Goal: Navigation & Orientation: Find specific page/section

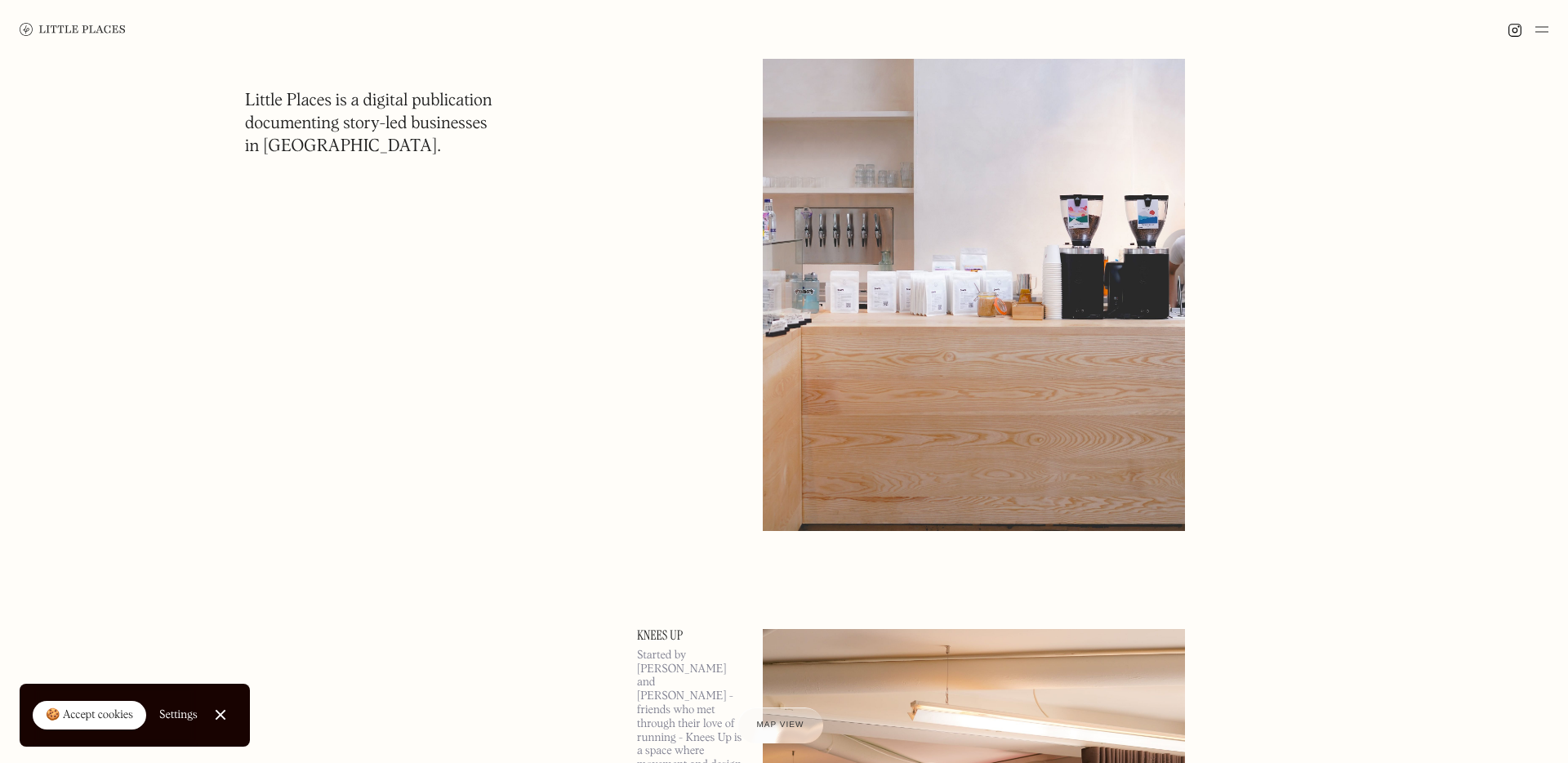
scroll to position [2375, 0]
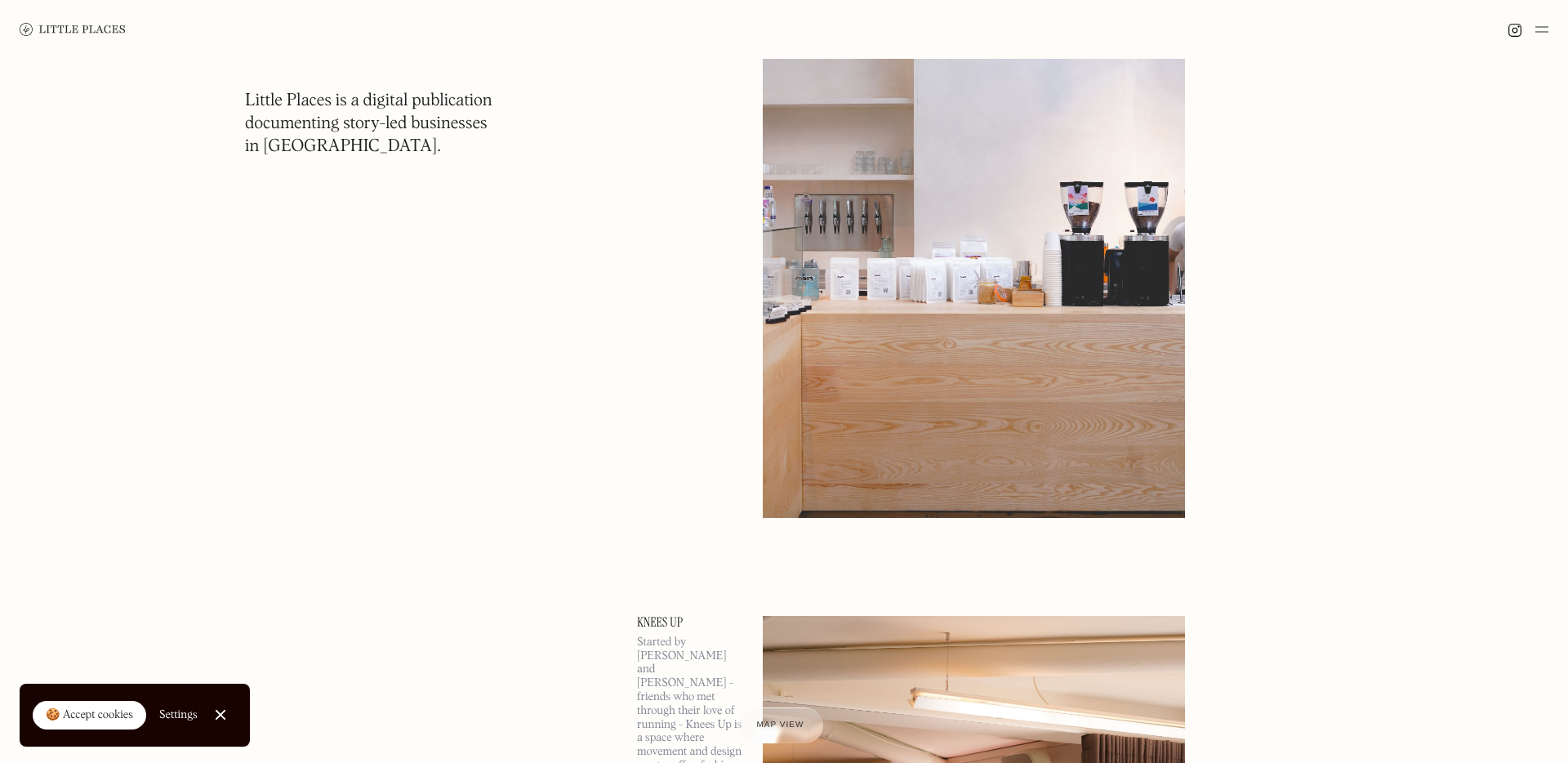
click at [1541, 27] on img at bounding box center [1542, 29] width 13 height 20
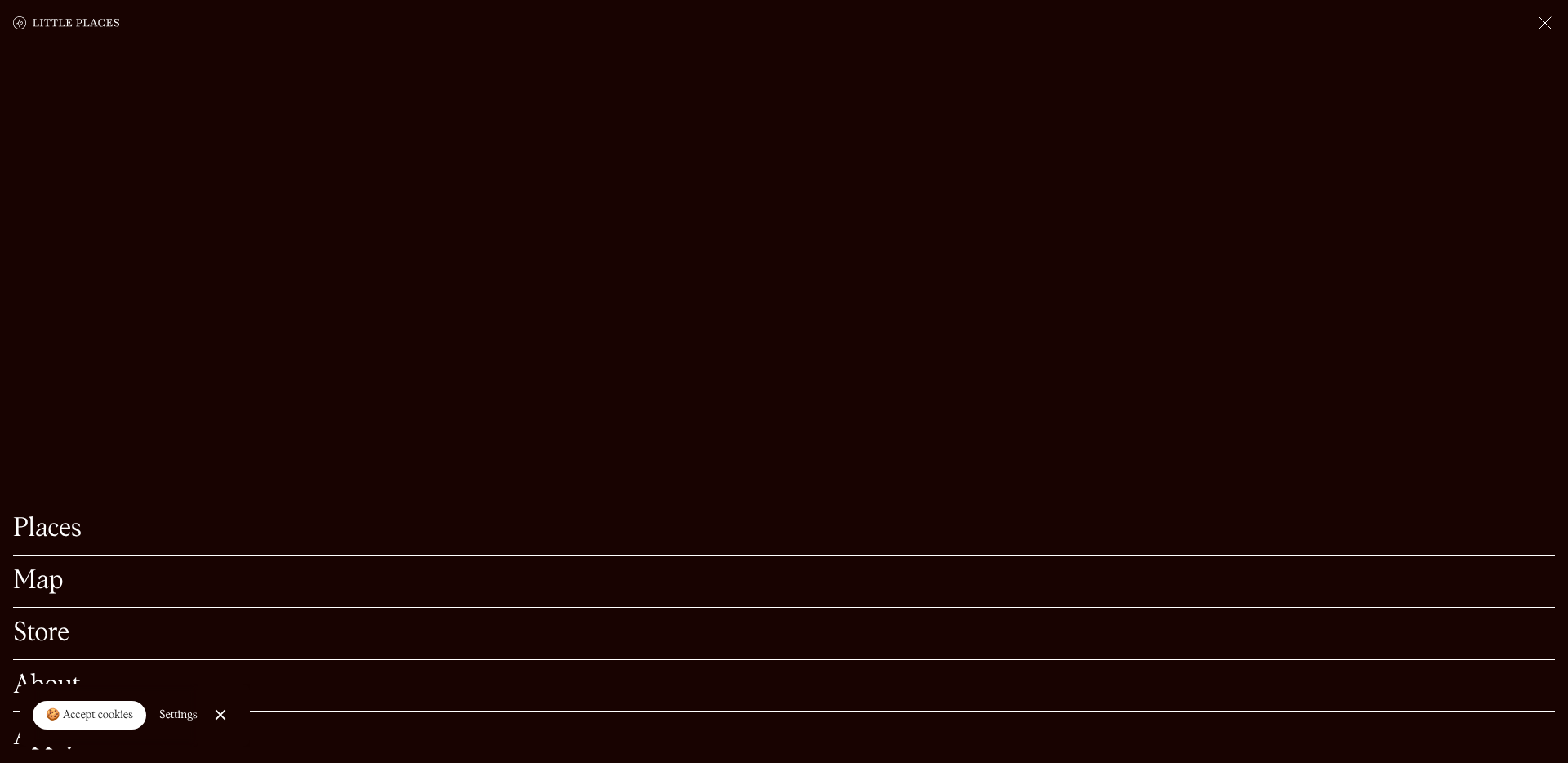
click at [51, 584] on link "Map" at bounding box center [783, 582] width 1542 height 26
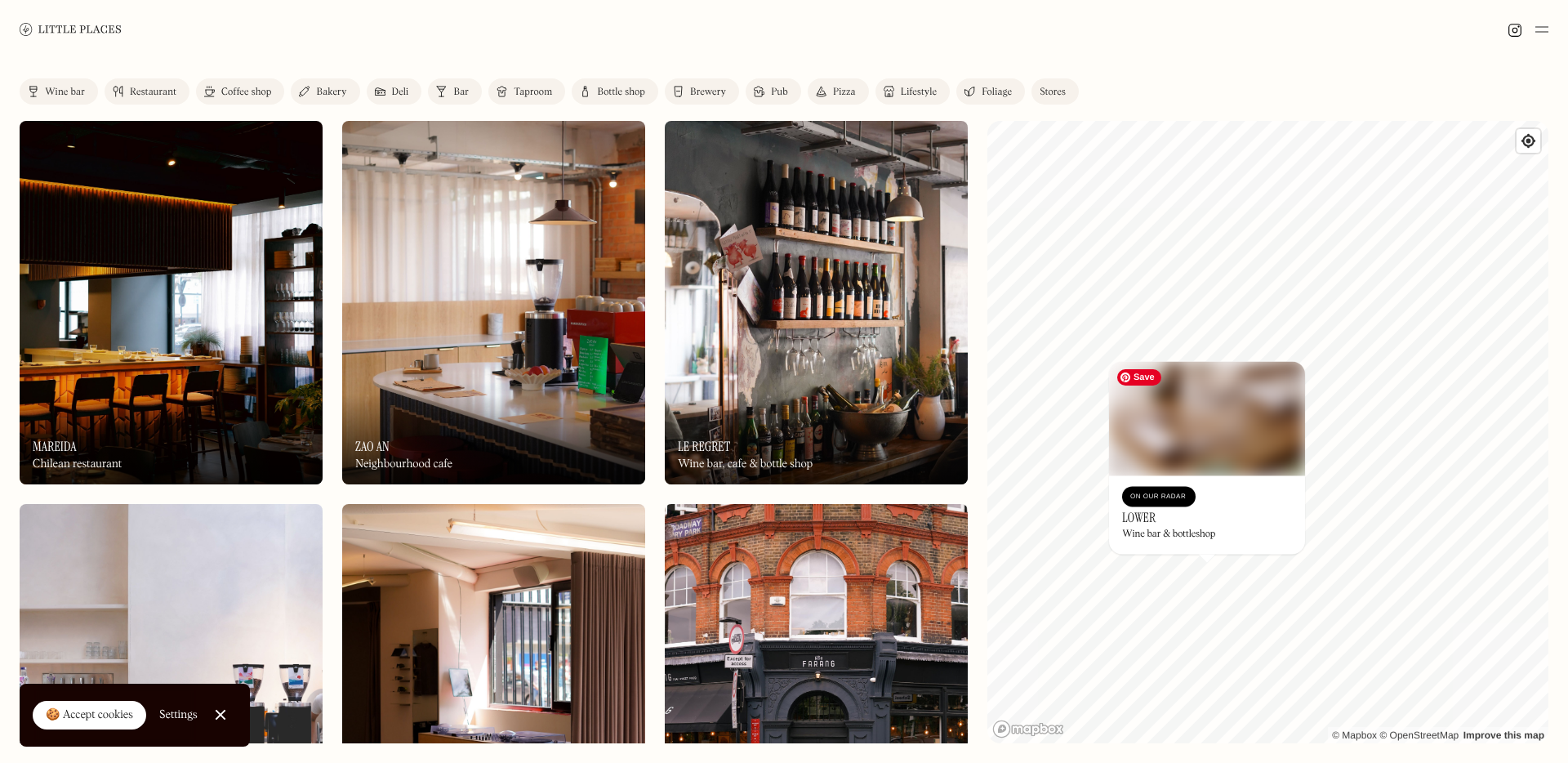
click at [1220, 446] on img at bounding box center [1208, 419] width 196 height 114
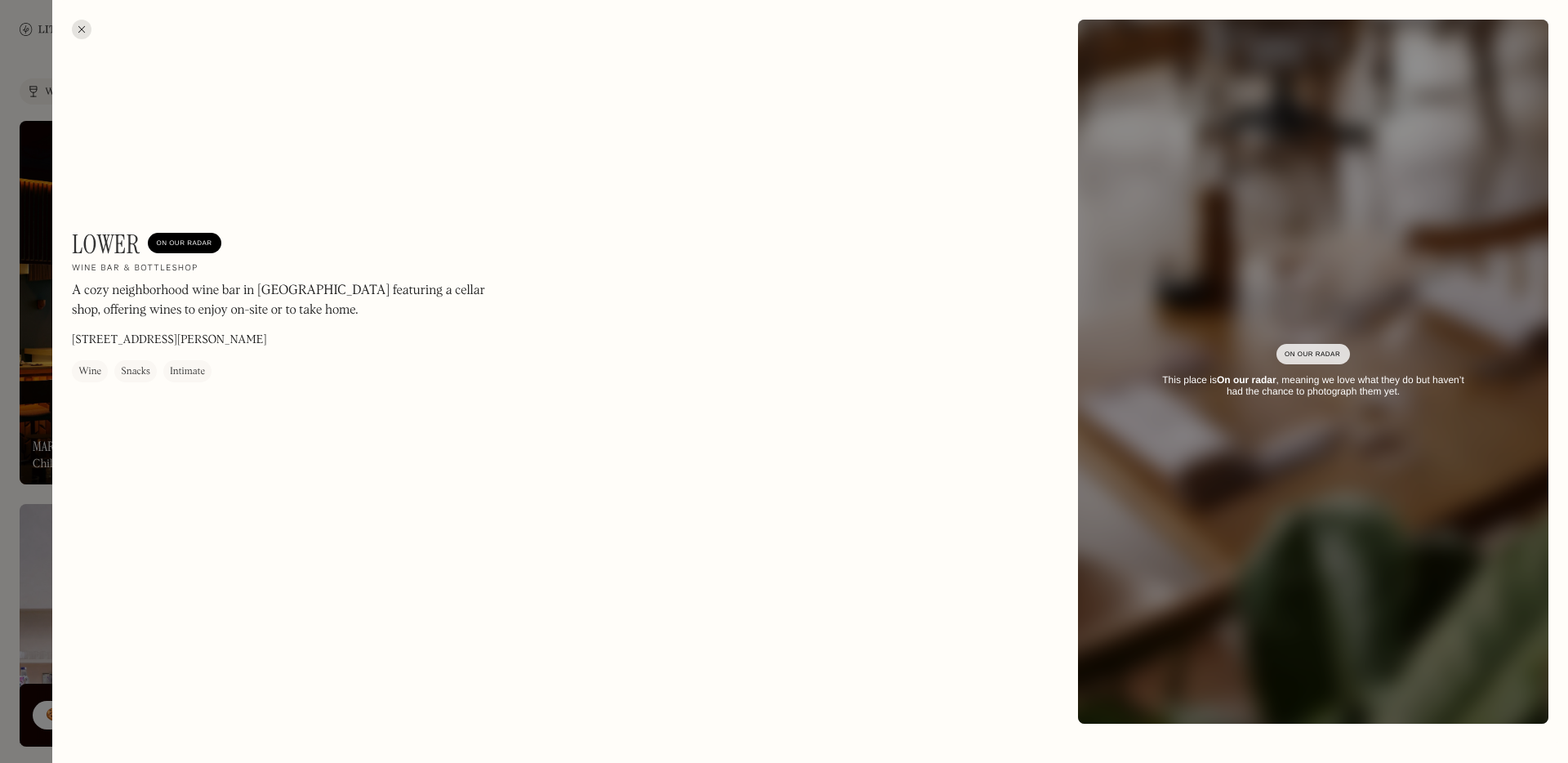
click at [79, 28] on div at bounding box center [81, 29] width 20 height 20
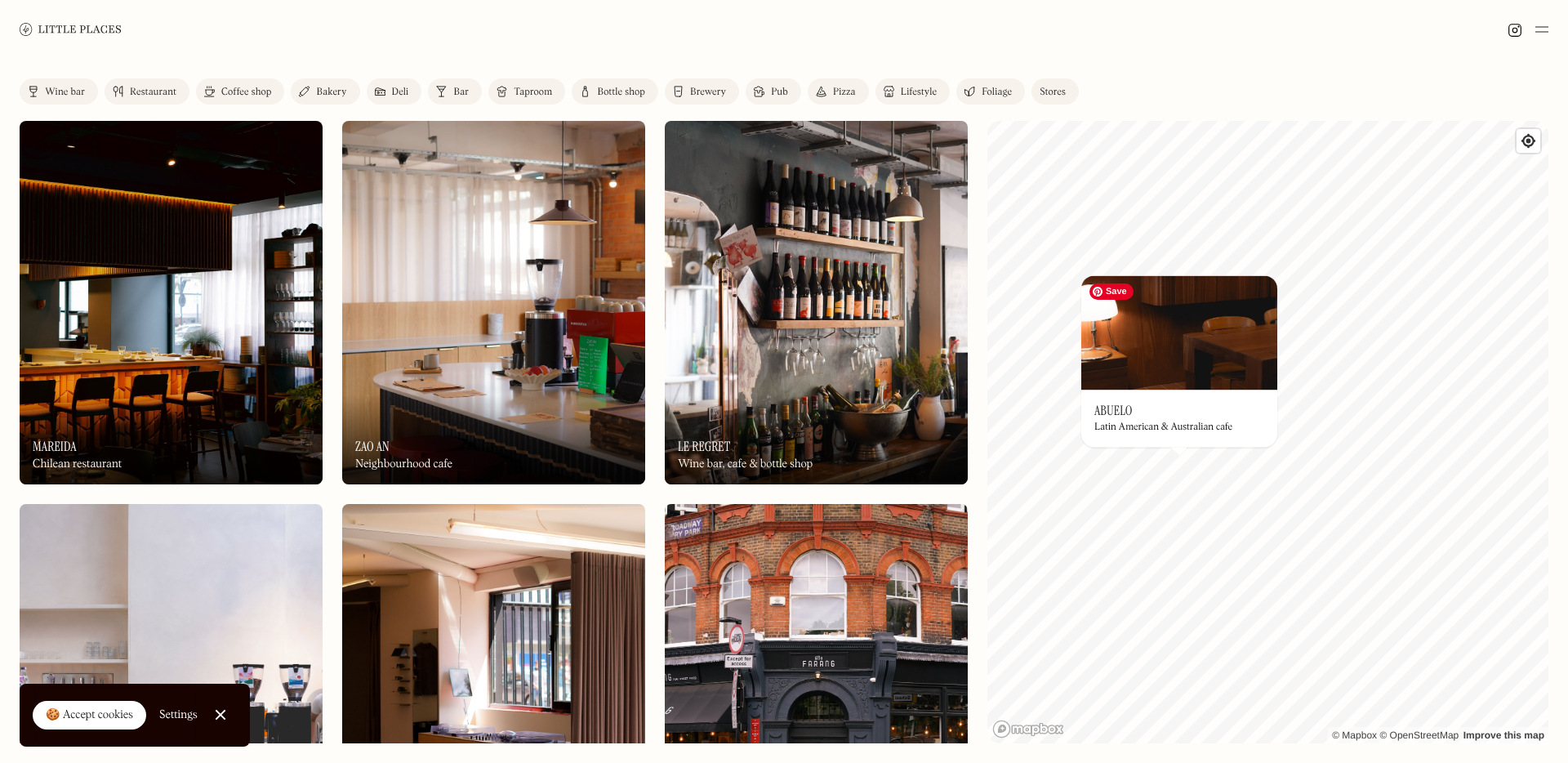
click at [1191, 340] on img at bounding box center [1179, 332] width 196 height 114
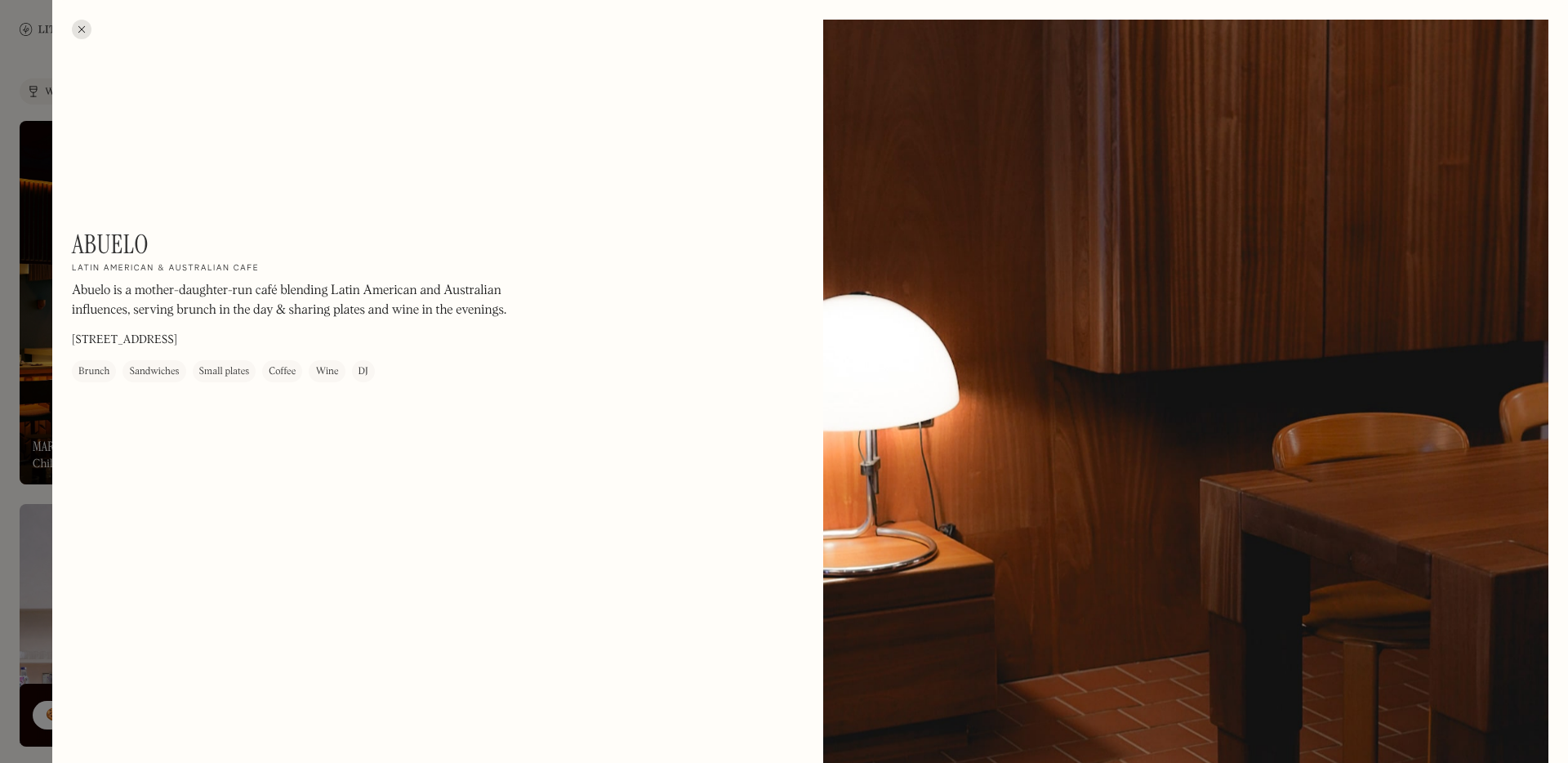
click at [82, 30] on div at bounding box center [81, 29] width 20 height 20
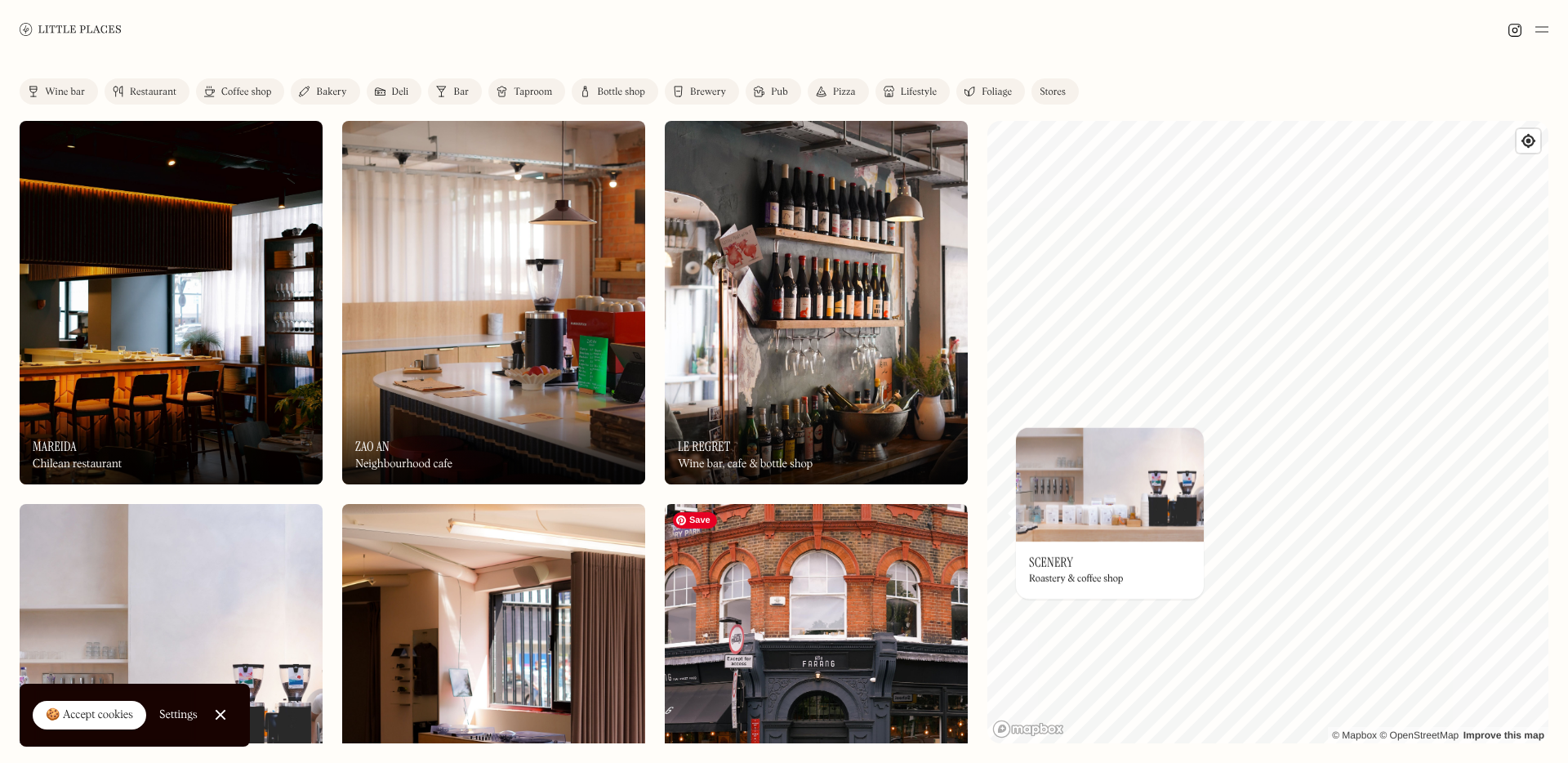
click at [892, 561] on div "Label Wine bar Restaurant Coffee shop Bakery Deli Bar Taproom Bottle shop Brewe…" at bounding box center [784, 411] width 1568 height 704
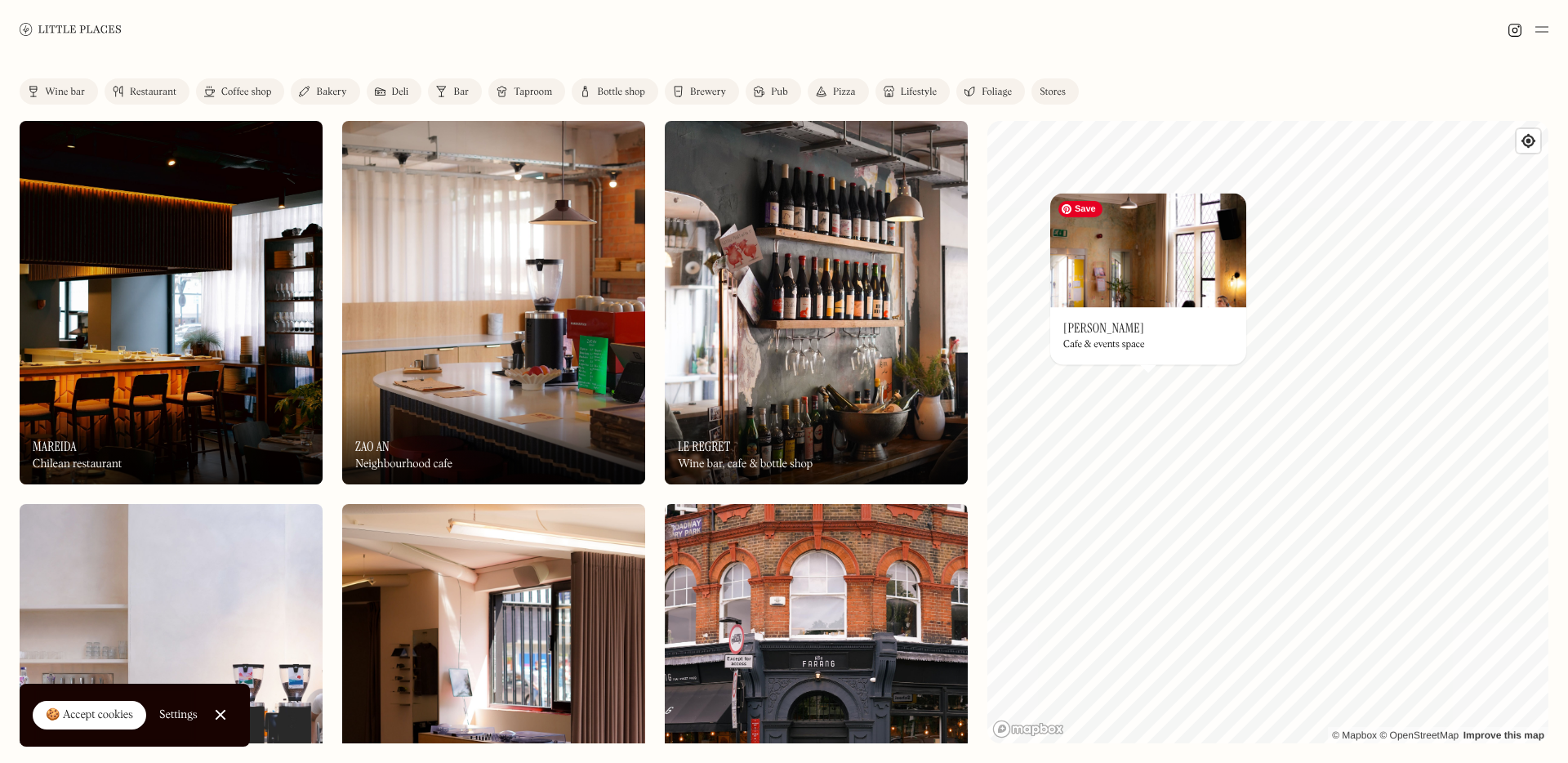
click at [1185, 273] on img at bounding box center [1149, 250] width 196 height 114
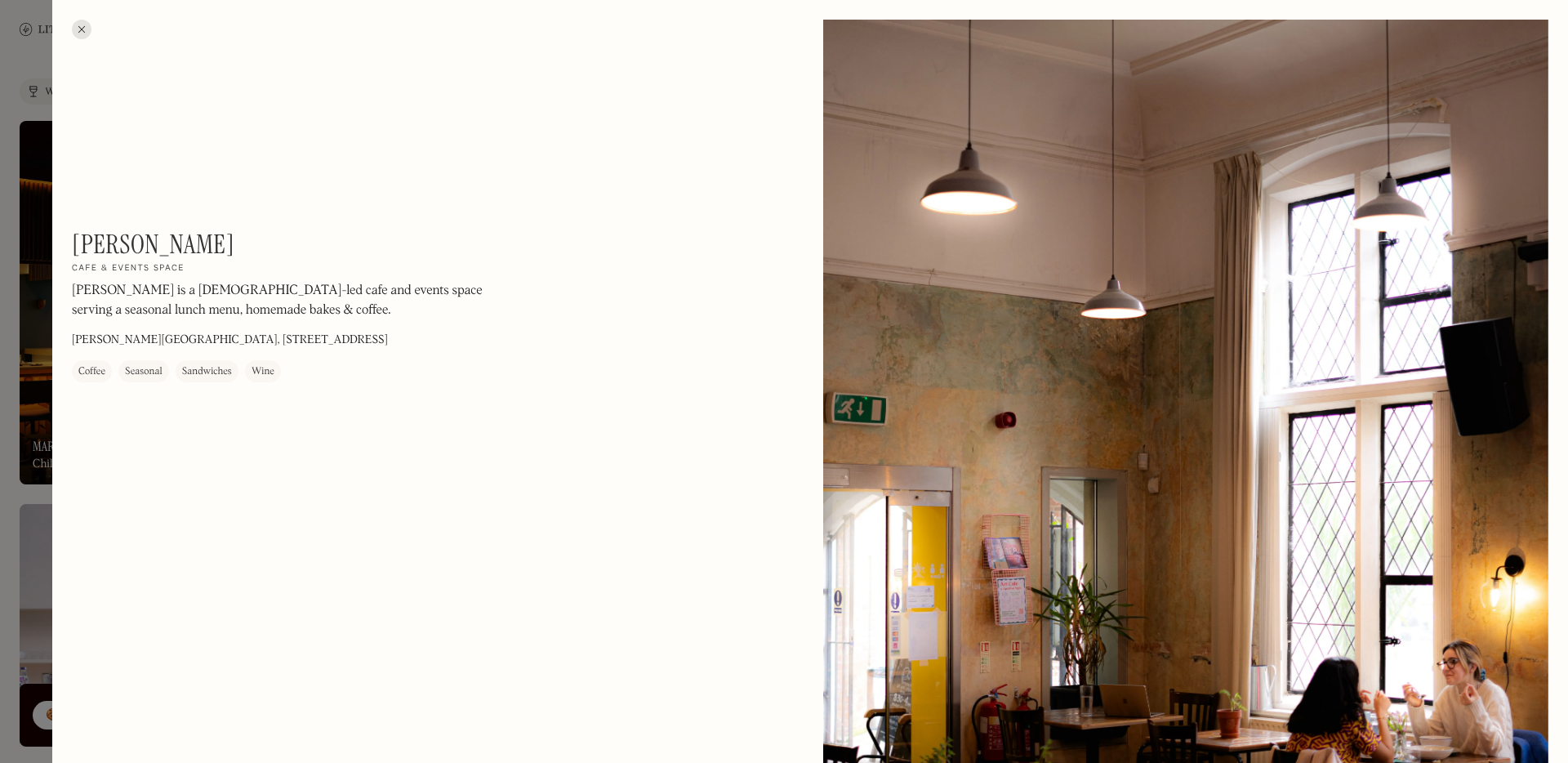
click at [76, 30] on div at bounding box center [81, 29] width 20 height 20
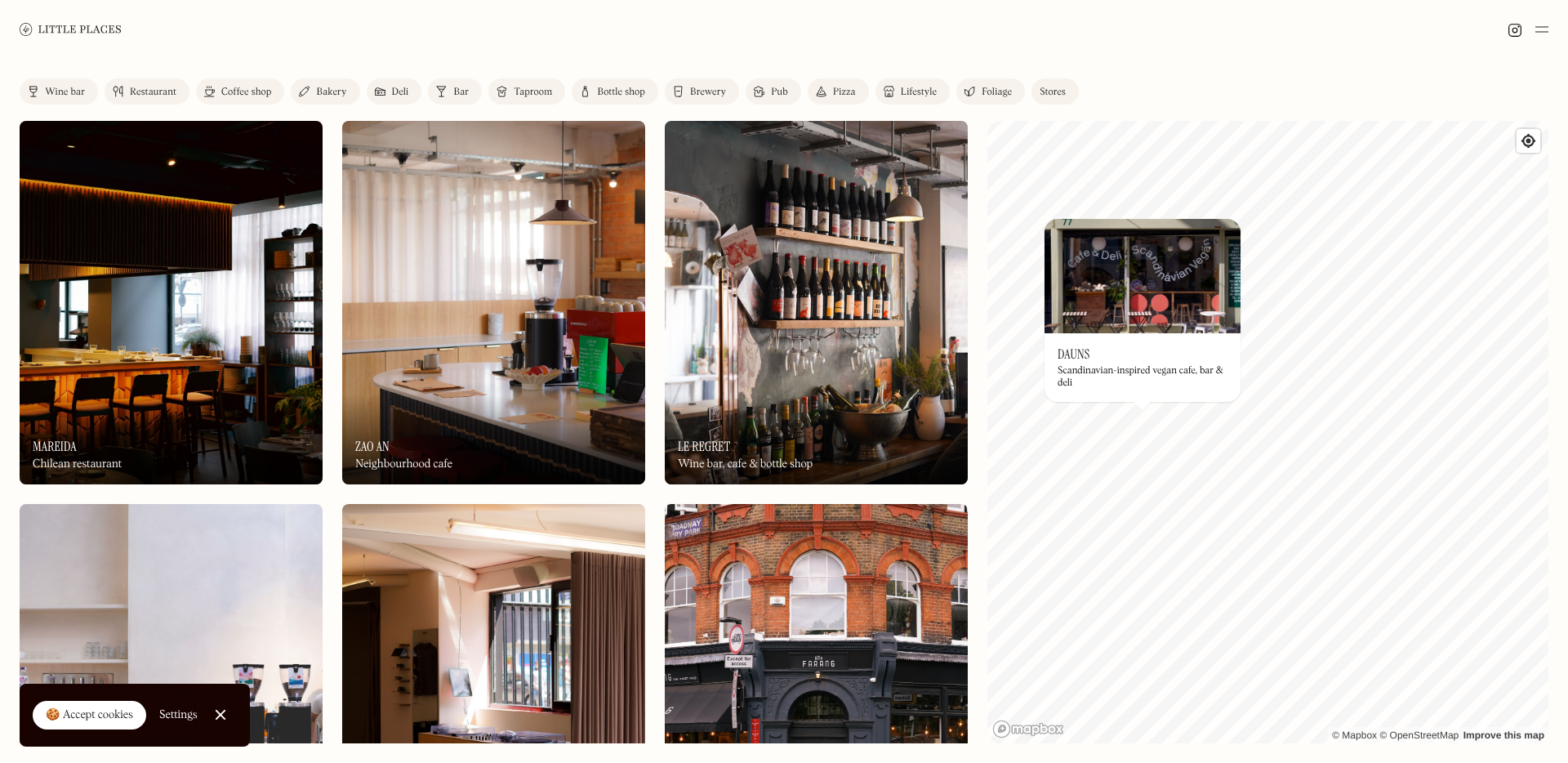
click at [328, 92] on div "Bakery" at bounding box center [331, 91] width 30 height 9
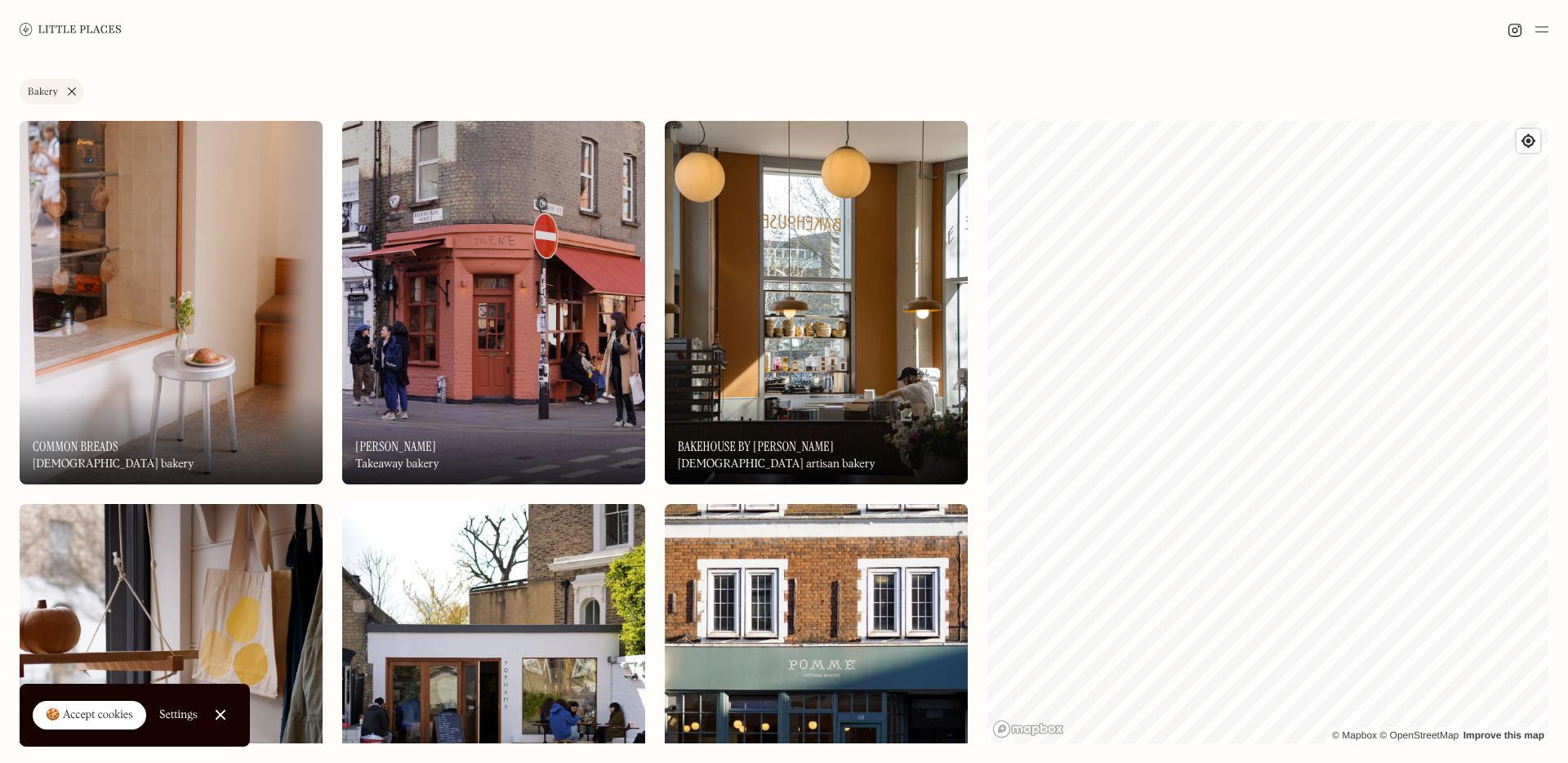
click at [81, 96] on link "Bakery" at bounding box center [52, 91] width 65 height 26
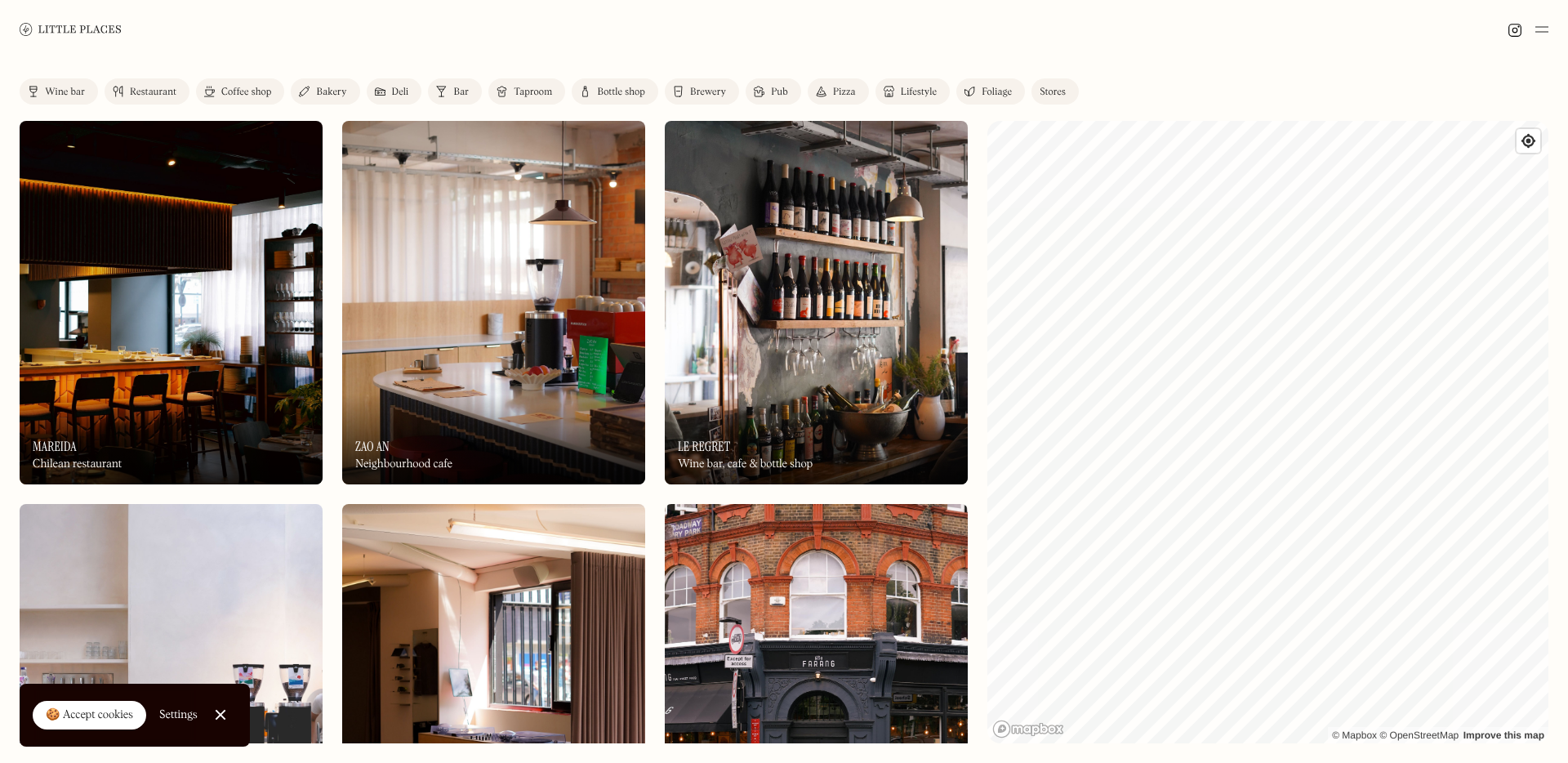
click at [243, 96] on div "Coffee shop" at bounding box center [246, 91] width 50 height 9
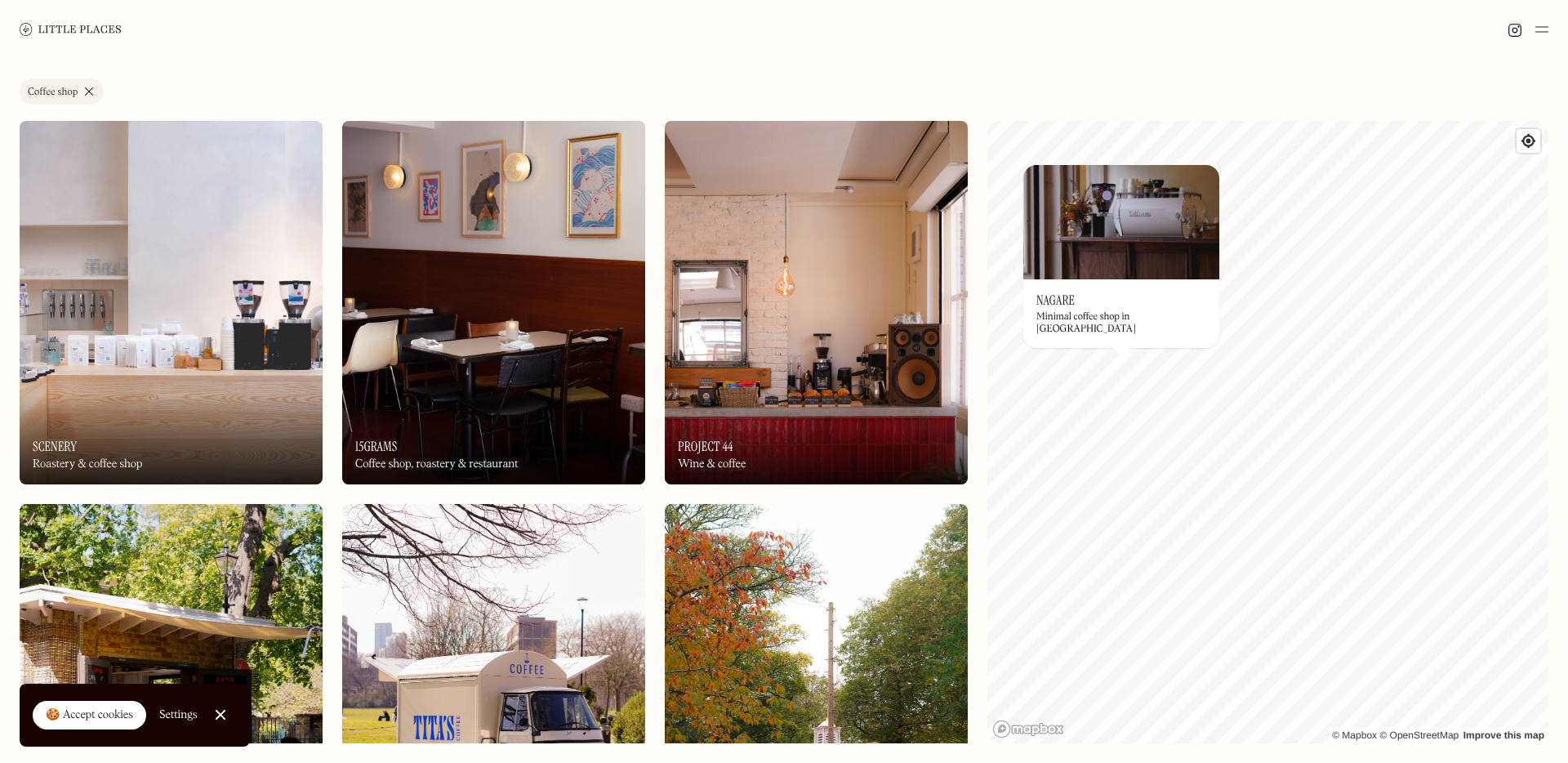
click at [87, 87] on link "Coffee shop" at bounding box center [61, 91] width 84 height 26
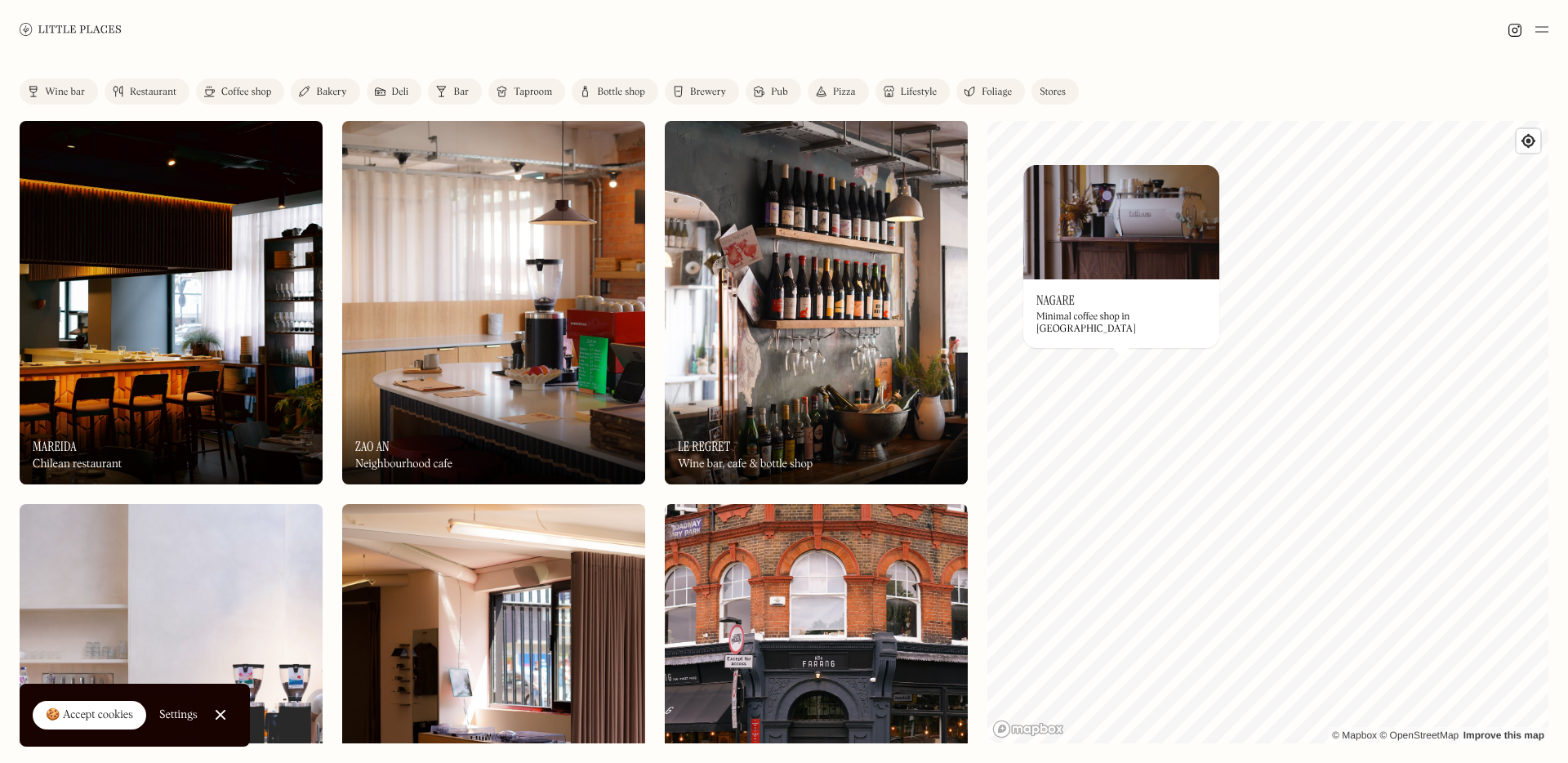
click at [828, 88] on link "Pizza" at bounding box center [839, 91] width 61 height 26
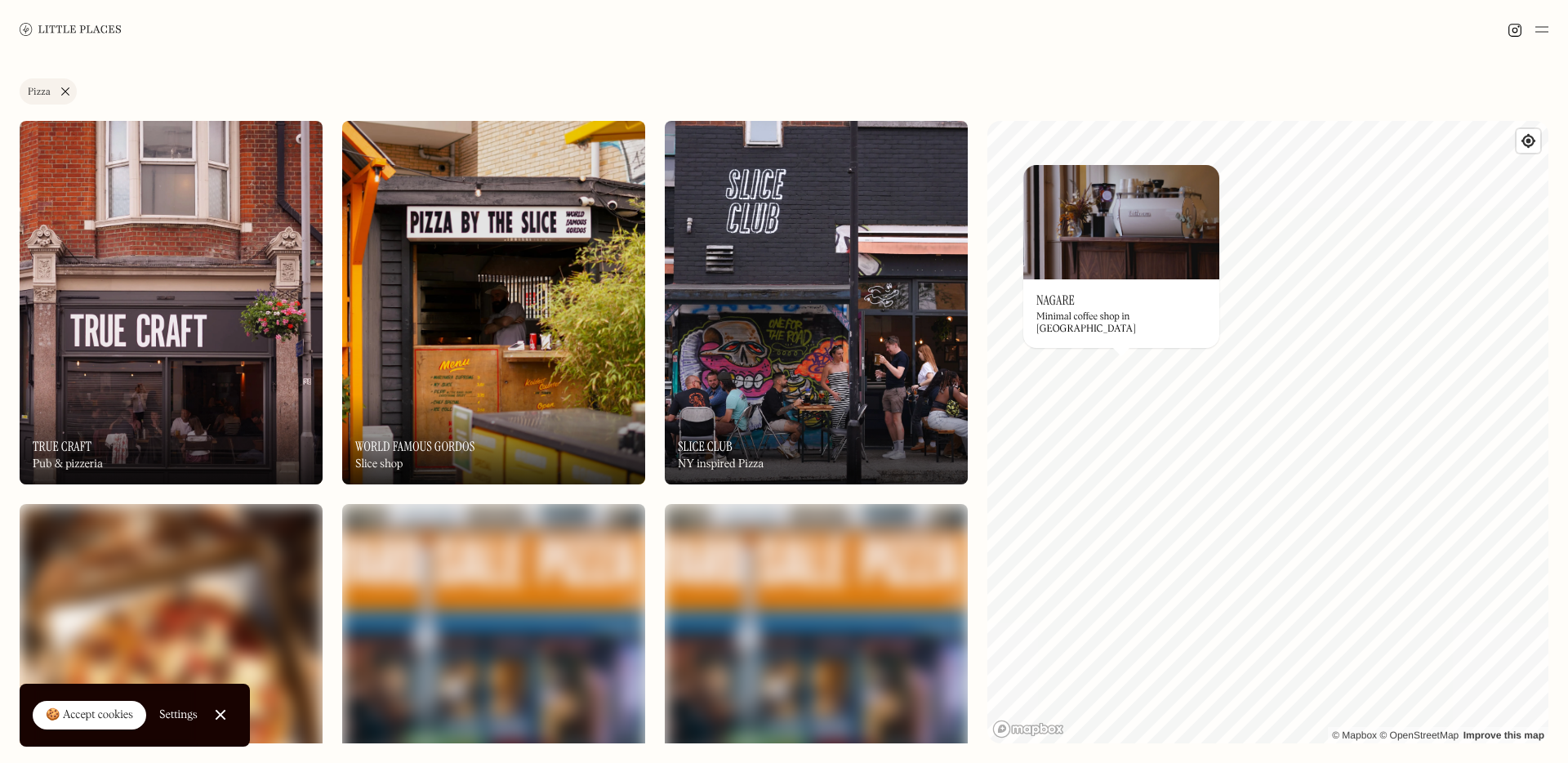
click at [57, 87] on link "Pizza" at bounding box center [48, 91] width 57 height 26
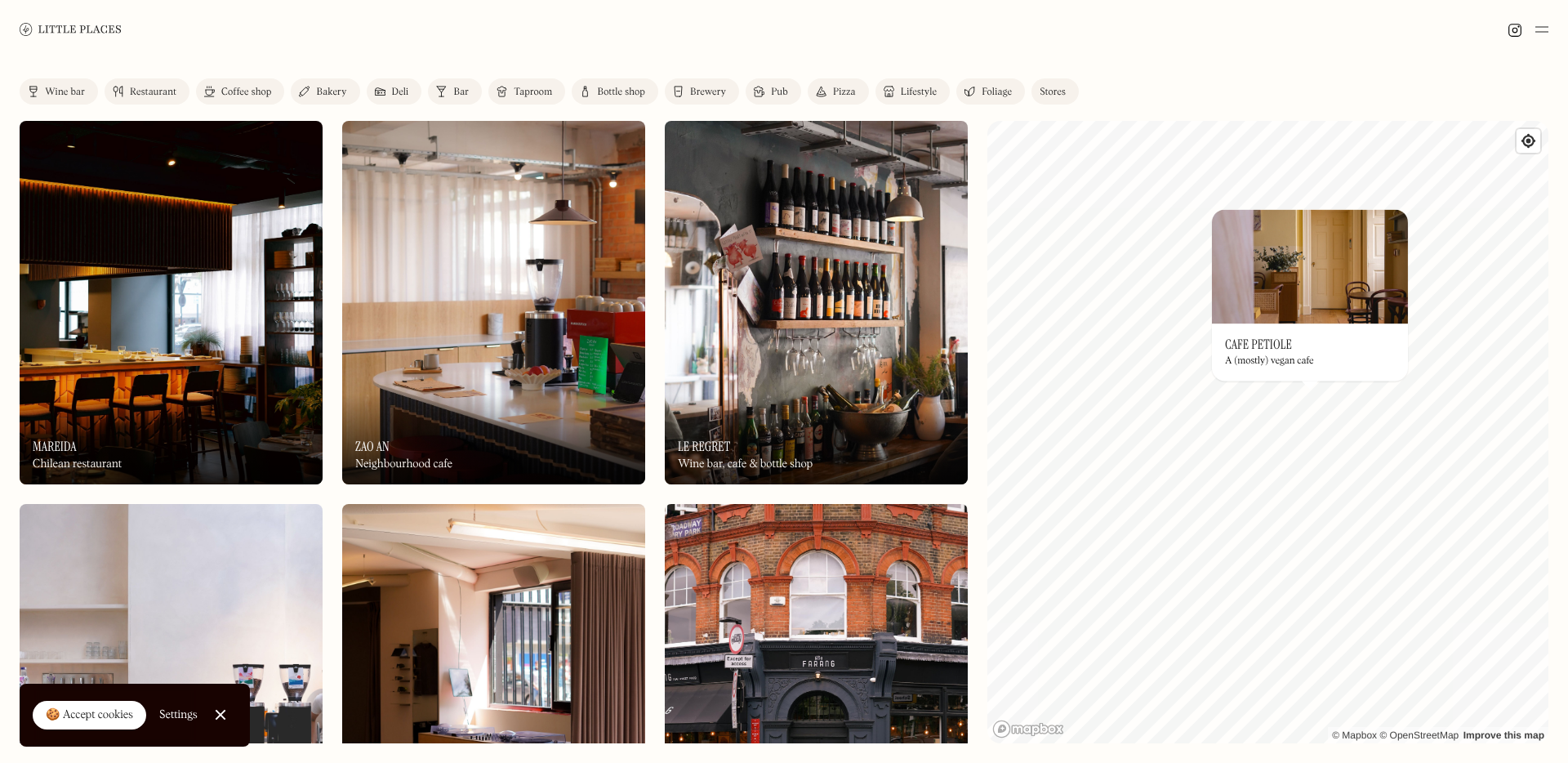
click at [1261, 337] on h3 "Cafe Petiole" at bounding box center [1258, 344] width 67 height 15
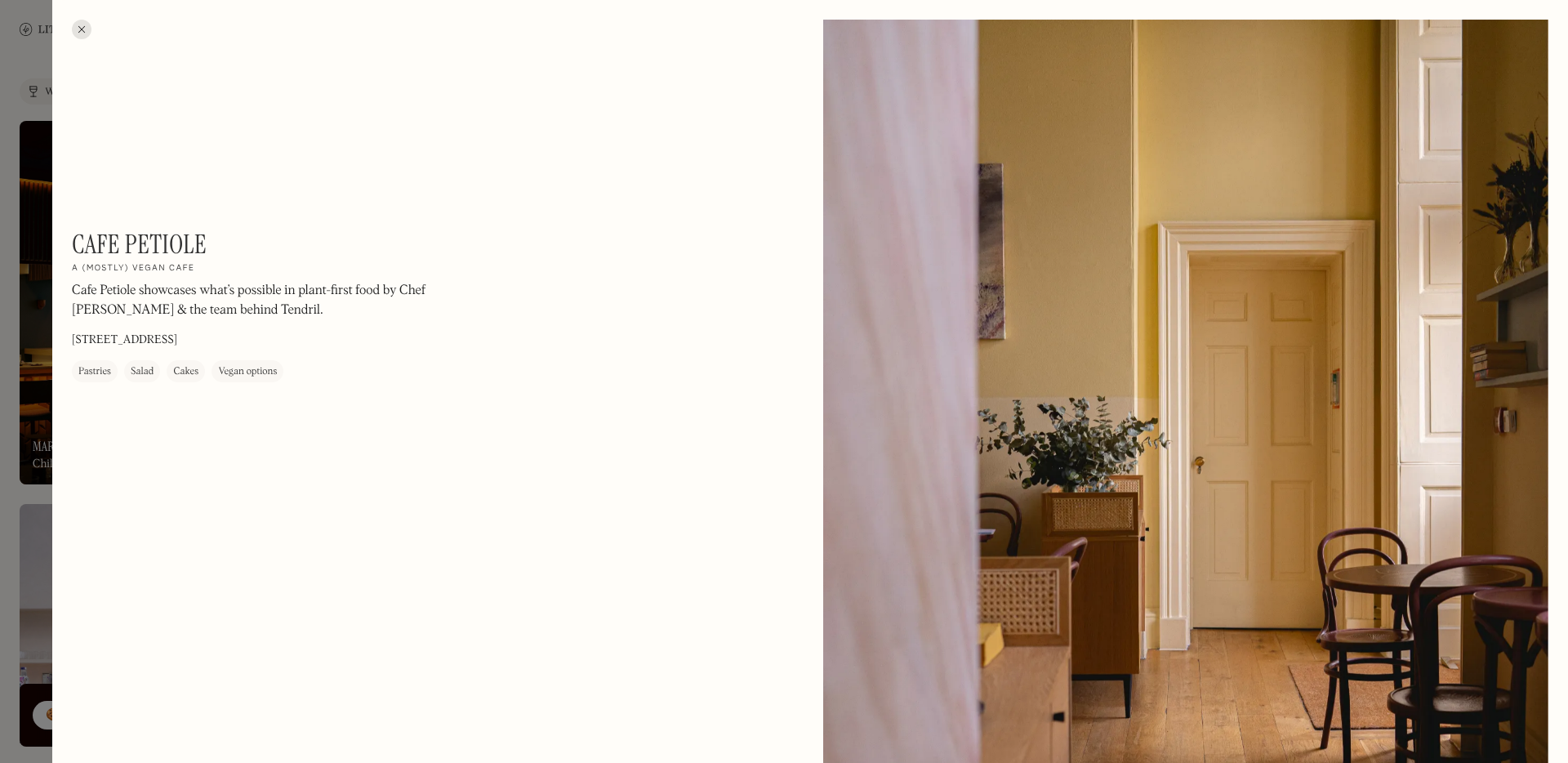
click at [85, 28] on div at bounding box center [81, 29] width 20 height 20
